Goal: Communication & Community: Answer question/provide support

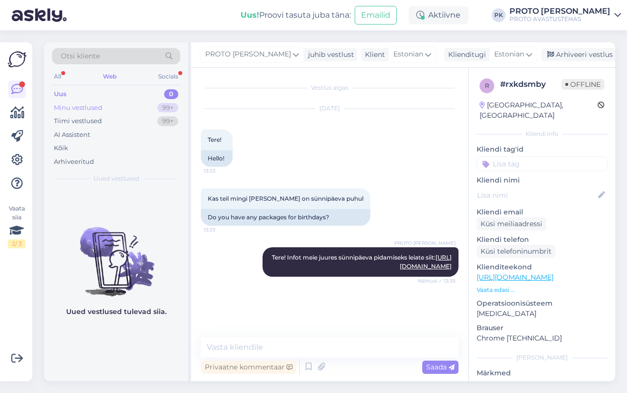
click at [87, 109] on div "Minu vestlused" at bounding box center [78, 108] width 49 height 10
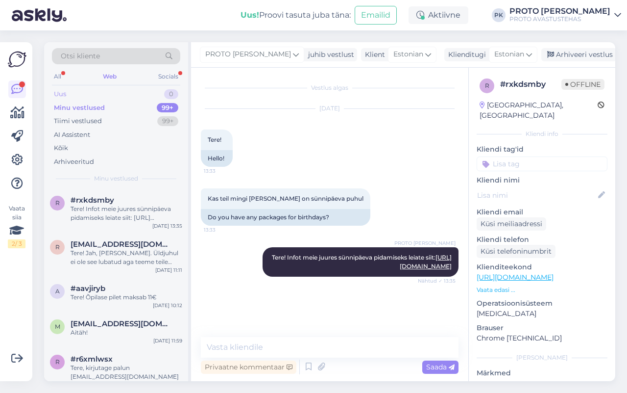
click at [57, 91] on div "Uus" at bounding box center [60, 94] width 12 height 10
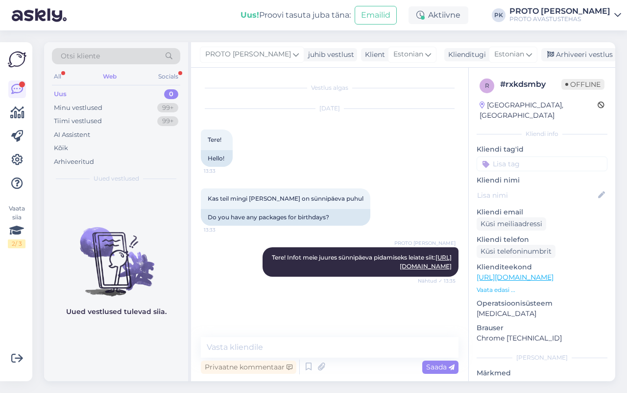
click at [116, 78] on div "Web" at bounding box center [110, 76] width 18 height 13
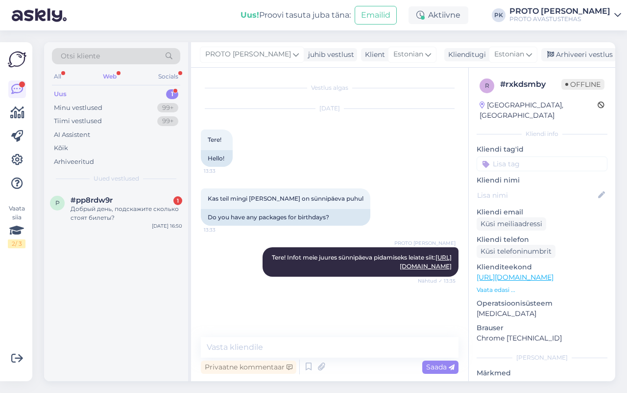
drag, startPoint x: 68, startPoint y: 96, endPoint x: 98, endPoint y: 77, distance: 35.9
click at [69, 96] on div "Uus 1" at bounding box center [116, 94] width 128 height 14
click at [114, 76] on div "Web" at bounding box center [110, 76] width 18 height 13
click at [97, 211] on div "Добрый день, подскажите сколько стоят билеты?" at bounding box center [127, 213] width 112 height 18
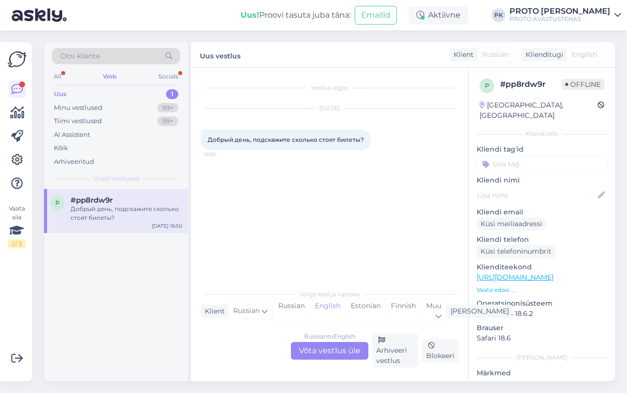
click at [347, 350] on div "Russian to English Võta vestlus üle" at bounding box center [329, 351] width 77 height 18
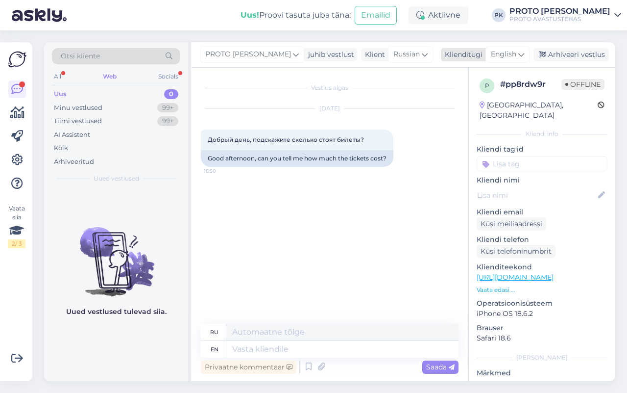
drag, startPoint x: 522, startPoint y: 50, endPoint x: 518, endPoint y: 54, distance: 5.5
click at [521, 51] on icon at bounding box center [522, 54] width 6 height 11
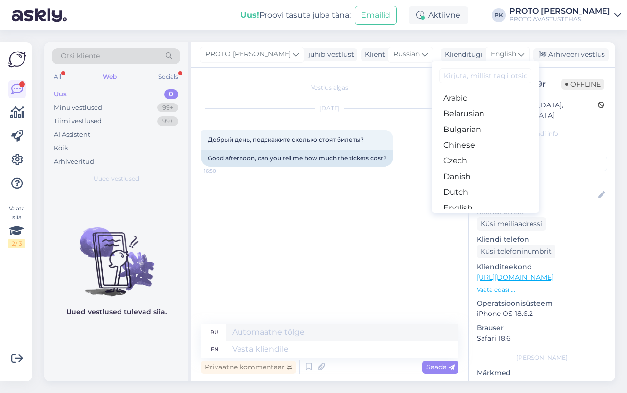
click at [470, 216] on link "Estonian" at bounding box center [486, 224] width 108 height 16
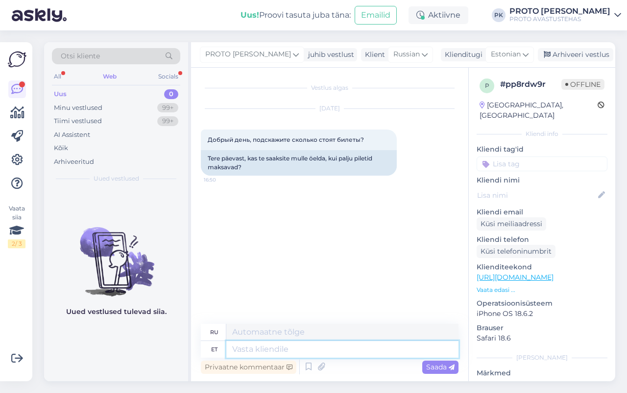
click at [256, 347] on textarea at bounding box center [342, 349] width 232 height 17
type textarea "Tere!"
type textarea "Привет!"
type textarea "Tere! Info p"
type textarea "Привет! Информация"
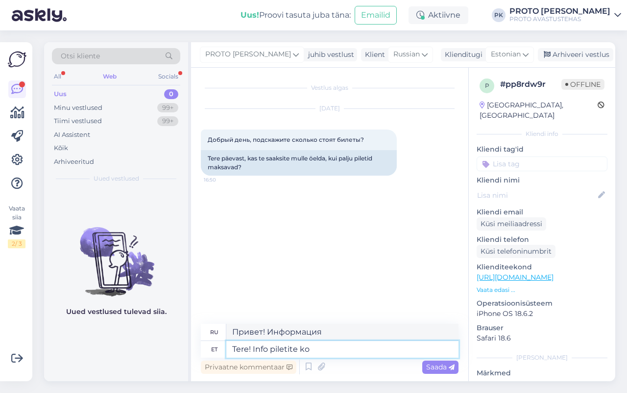
type textarea "Tere! Info piletite koh"
type textarea "Здравствуйте! Информация о билетах"
type textarea "Tere! Info piletite kohta leia"
type textarea "Здравствуйте! Информация о билетах."
type textarea "Tere! Info piletite kohta leiate s"
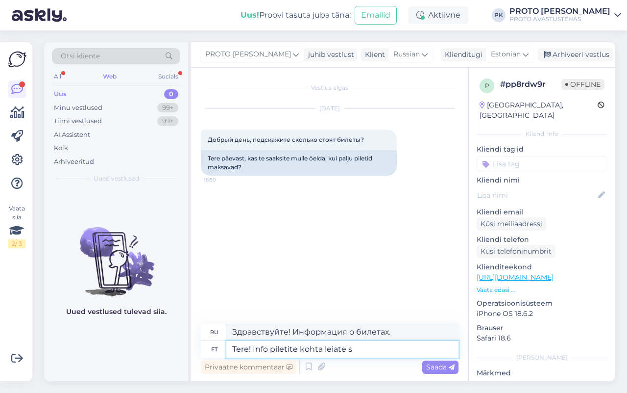
type textarea "Здравствуйте! Информацию о билетах можно найти здесь."
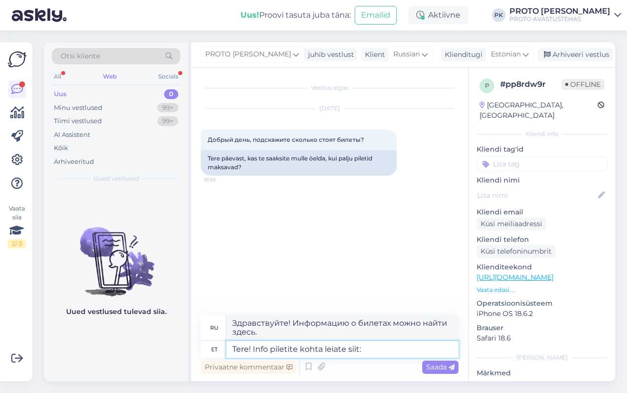
type textarea "Tere! Info piletite kohta leiate siit:"
type textarea "Здравствуйте! Информацию о билетах можно найти здесь:"
paste textarea "[URL][DOMAIN_NAME]"
type textarea "Tere! Info piletite kohta leiate siit: [URL][DOMAIN_NAME]"
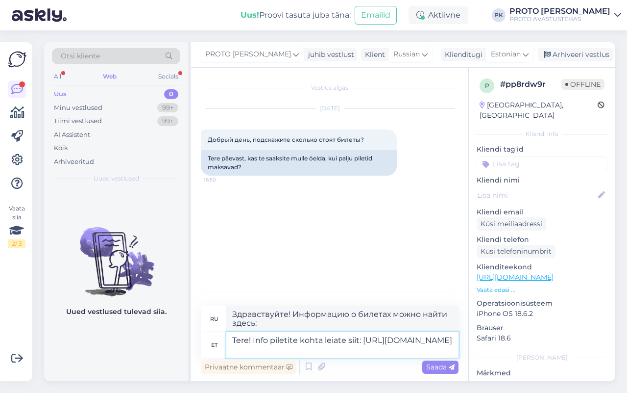
type textarea "Здравствуйте! Информацию о билетах можно найти здесь: [URL][DOMAIN_NAME]"
type textarea "Tere! Info piletite kohta leiate siit: [URL][DOMAIN_NAME]"
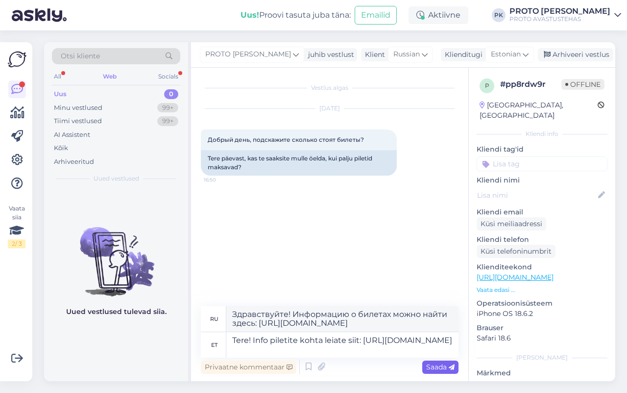
click at [434, 365] on span "Saada" at bounding box center [441, 366] width 28 height 9
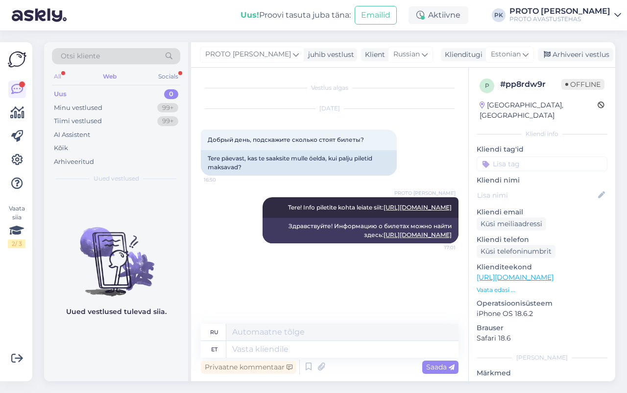
click at [59, 75] on div "All" at bounding box center [57, 76] width 11 height 13
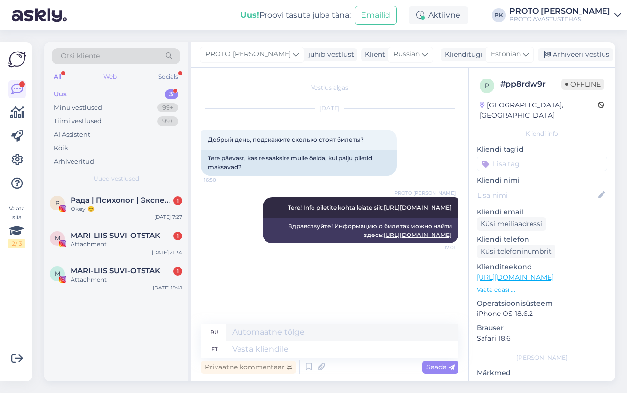
click at [110, 74] on div "Web" at bounding box center [109, 76] width 17 height 13
